Goal: Book appointment/travel/reservation

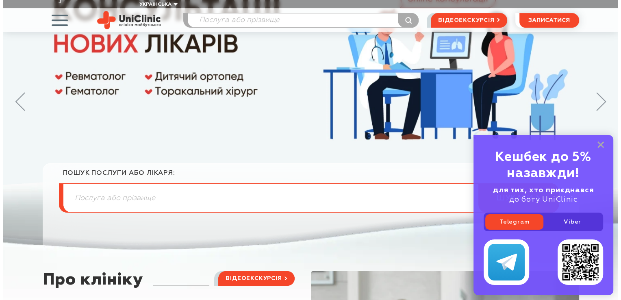
scroll to position [68, 0]
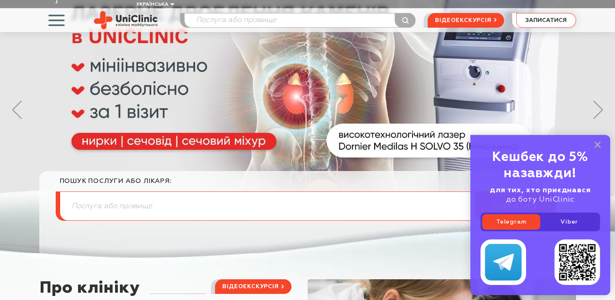
click at [556, 17] on span "записатися" at bounding box center [545, 20] width 41 height 6
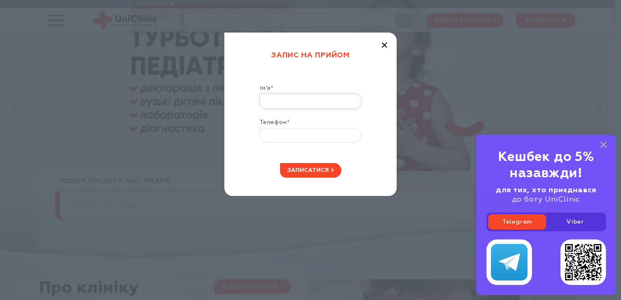
click at [306, 98] on input "Ім’я *" at bounding box center [311, 101] width 102 height 15
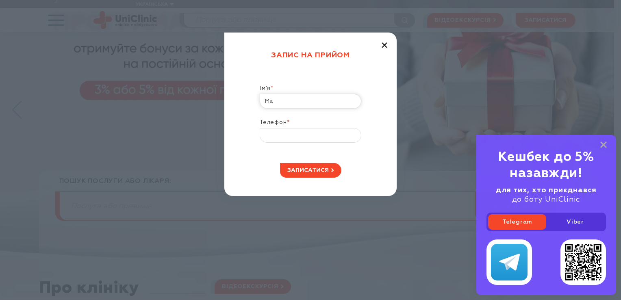
type input "М"
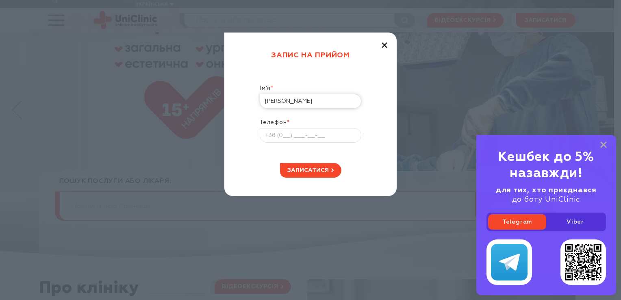
type input "Олексій Макаров"
click at [305, 132] on input "Телефон *" at bounding box center [311, 135] width 102 height 15
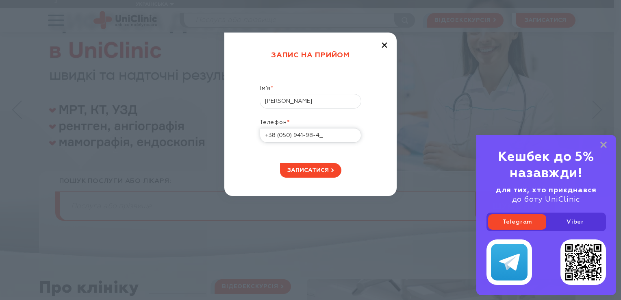
type input "+38 (050) 941-98-48"
click at [310, 169] on span "записатися" at bounding box center [307, 170] width 41 height 6
